Goal: Download file/media

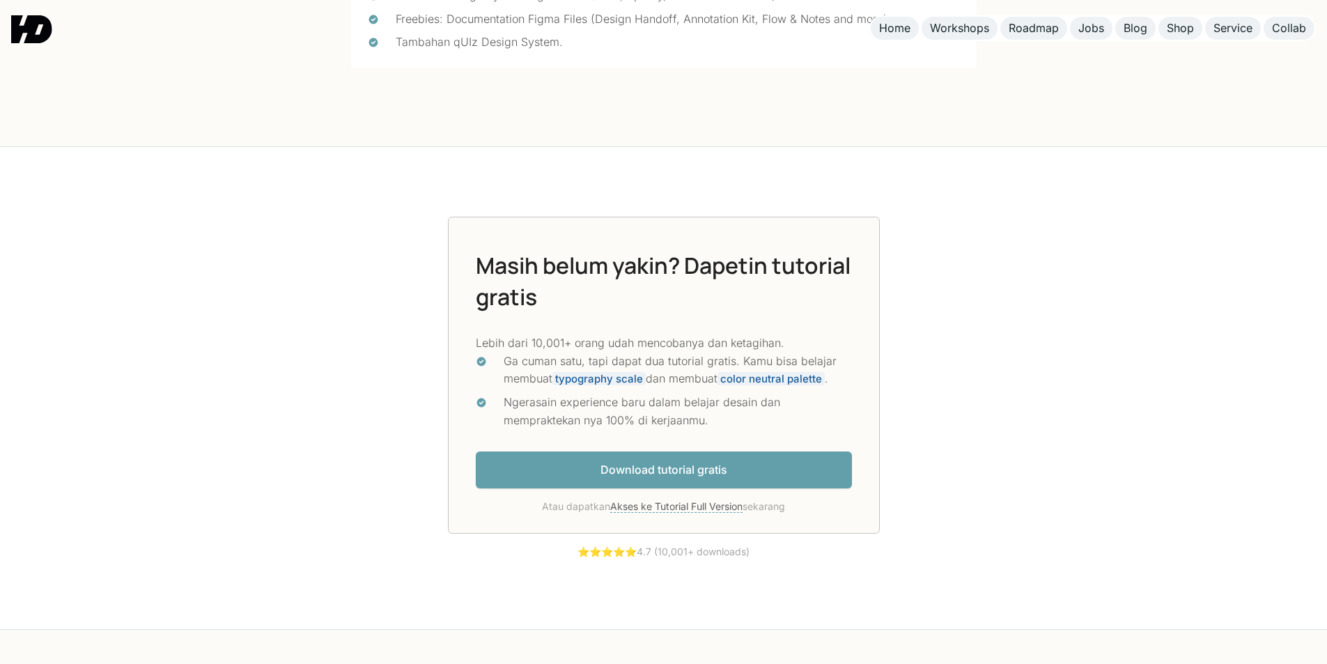
scroll to position [3831, 0]
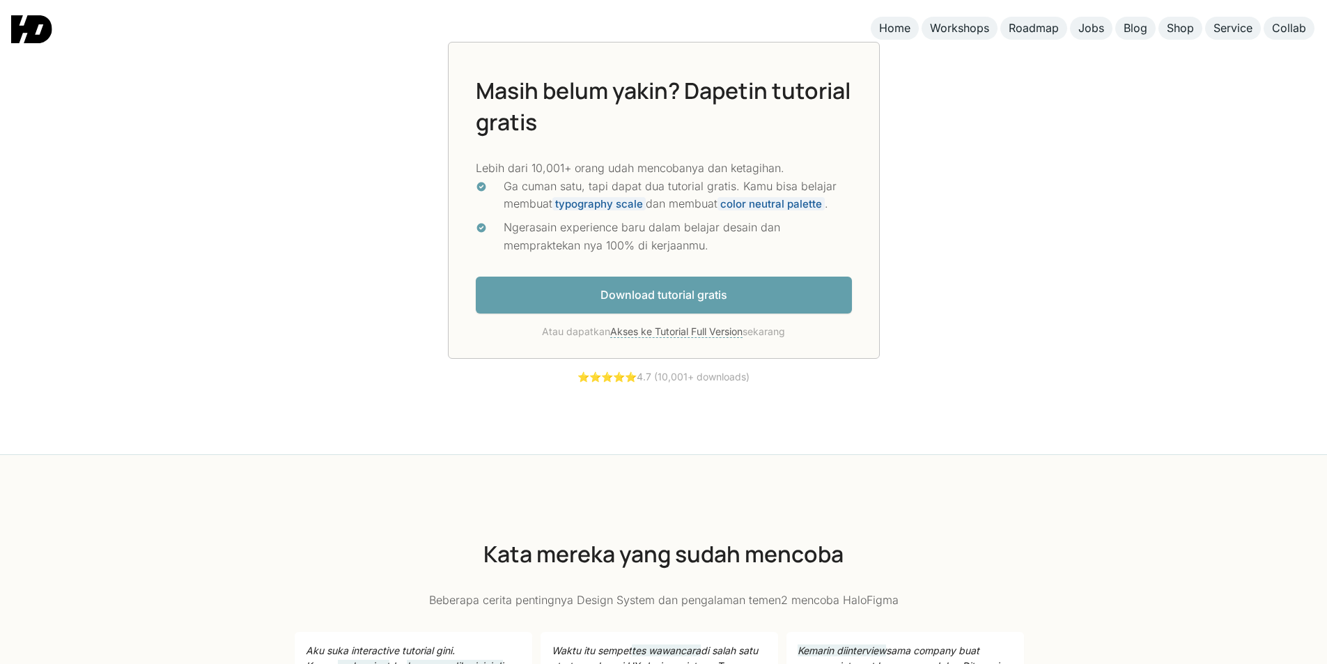
click at [640, 299] on link "Download tutorial gratis" at bounding box center [664, 295] width 376 height 37
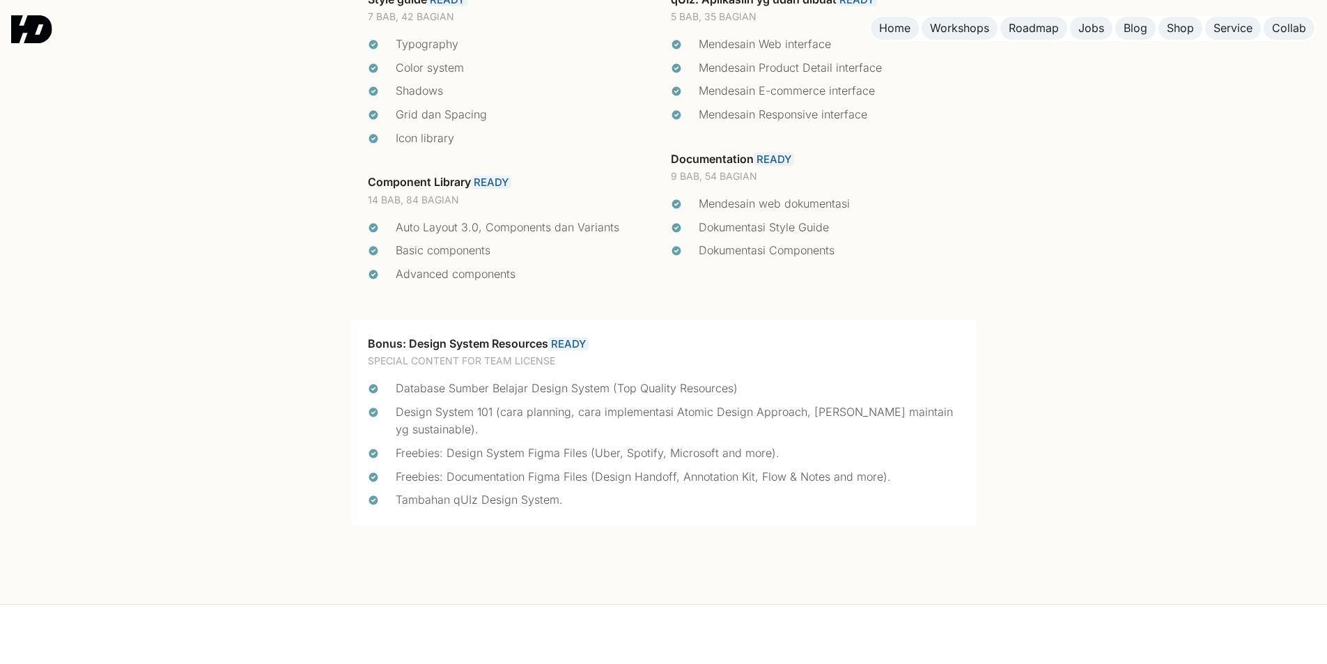
scroll to position [2850, 0]
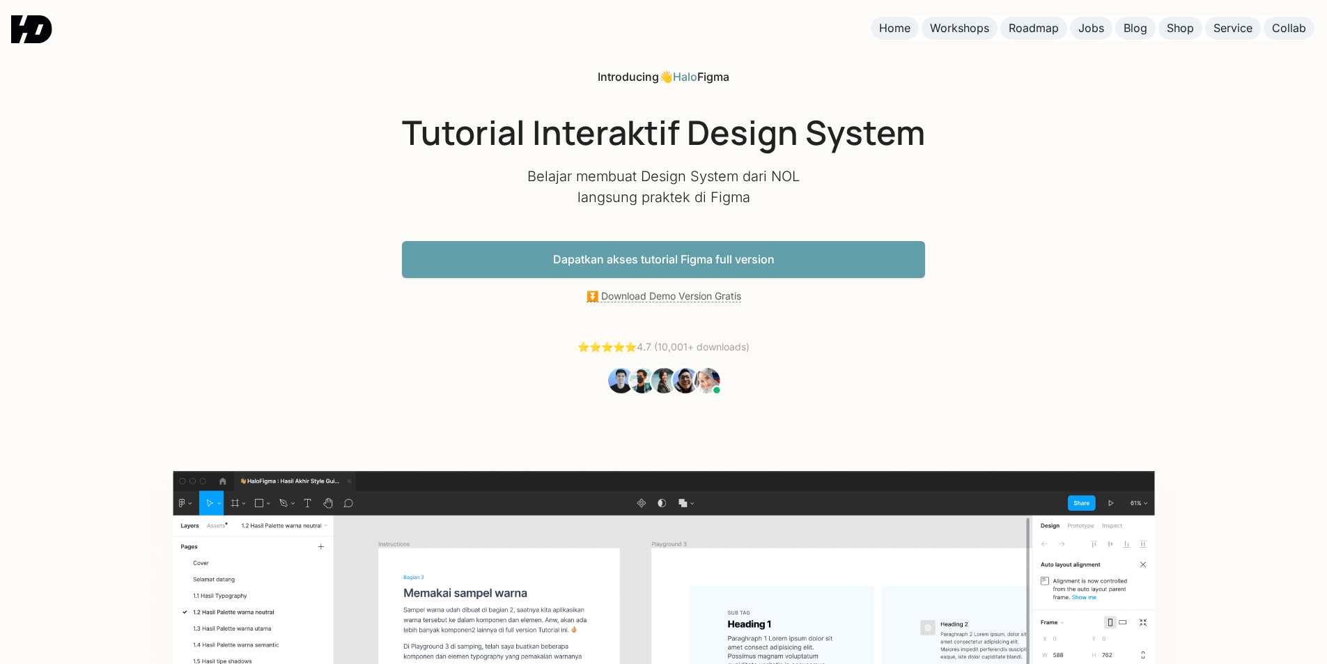
click at [806, 264] on link "Dapatkan akses tutorial Figma full version" at bounding box center [663, 259] width 523 height 37
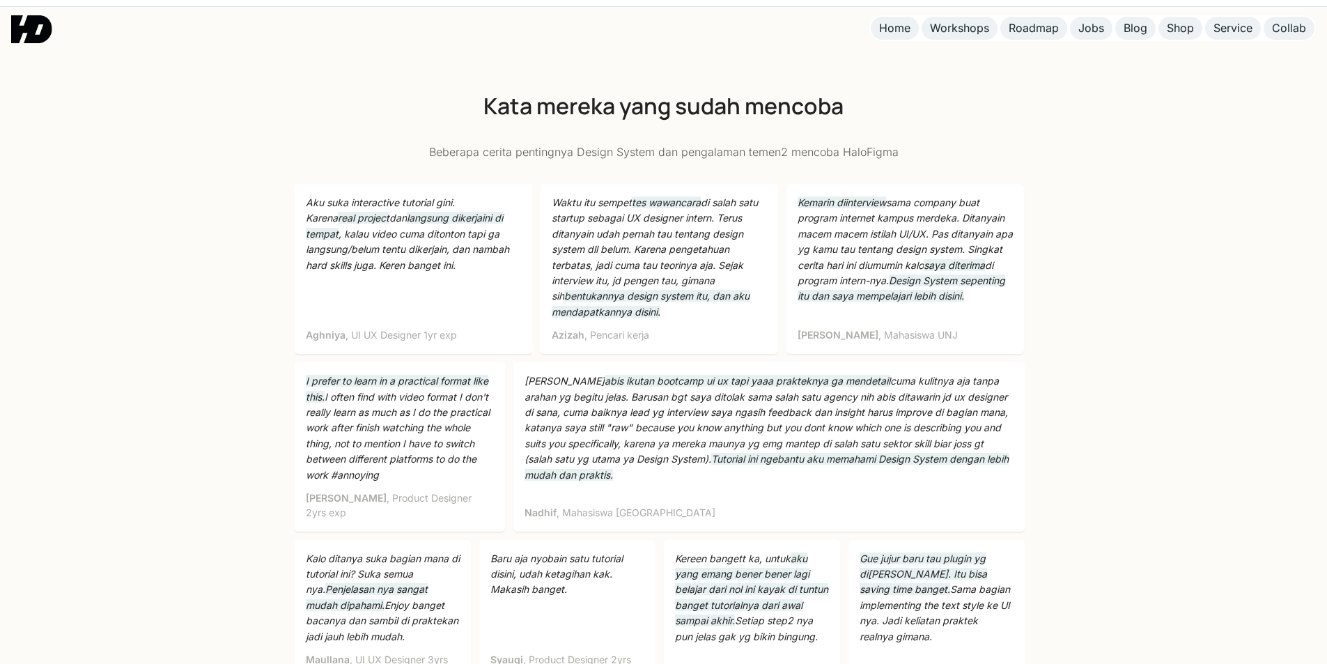
scroll to position [4276, 0]
